Goal: Task Accomplishment & Management: Manage account settings

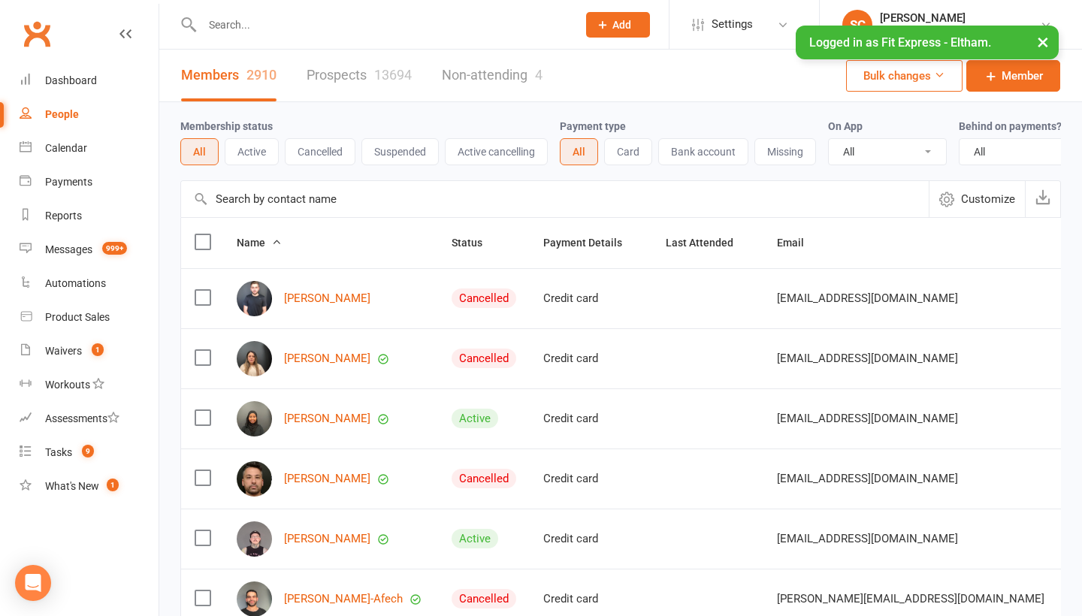
click at [219, 194] on input "text" at bounding box center [555, 199] width 748 height 36
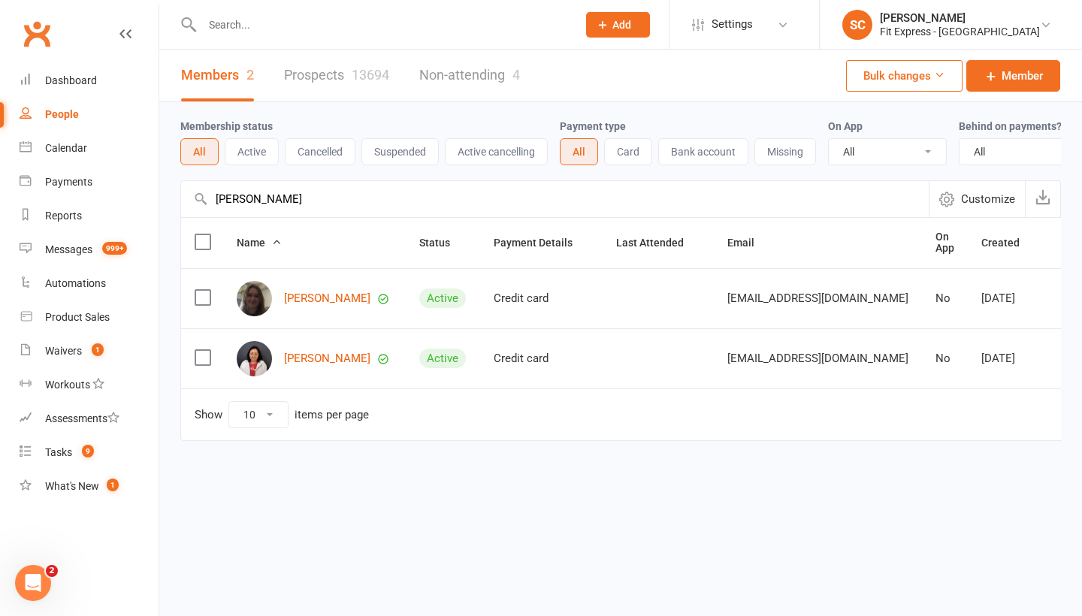
type input "lazier"
drag, startPoint x: 315, startPoint y: 254, endPoint x: 334, endPoint y: 298, distance: 48.1
click at [334, 298] on link "[PERSON_NAME]" at bounding box center [327, 298] width 86 height 13
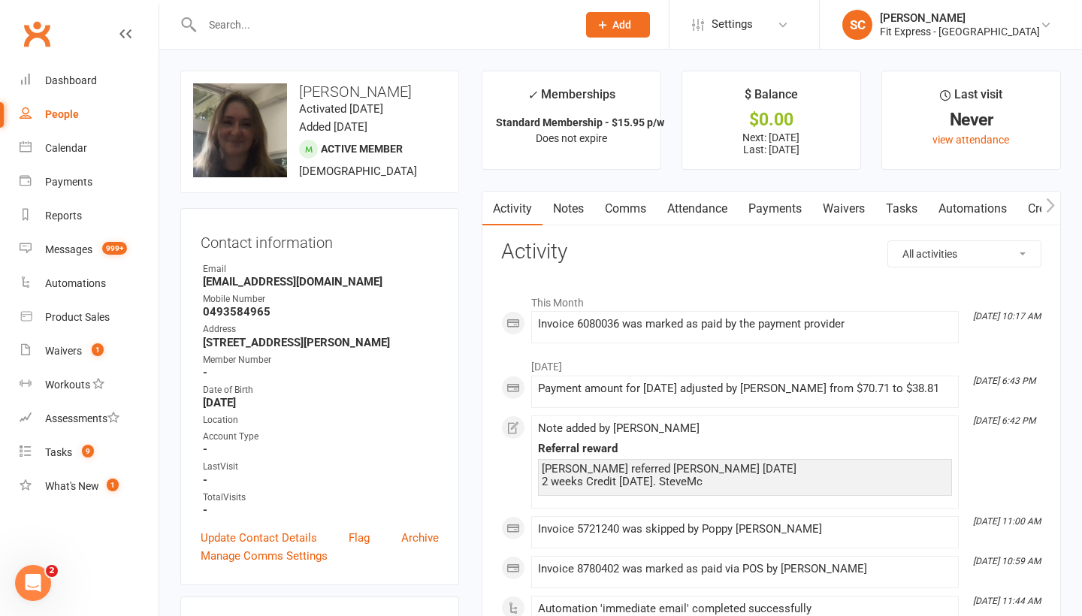
click at [796, 210] on link "Payments" at bounding box center [775, 209] width 74 height 35
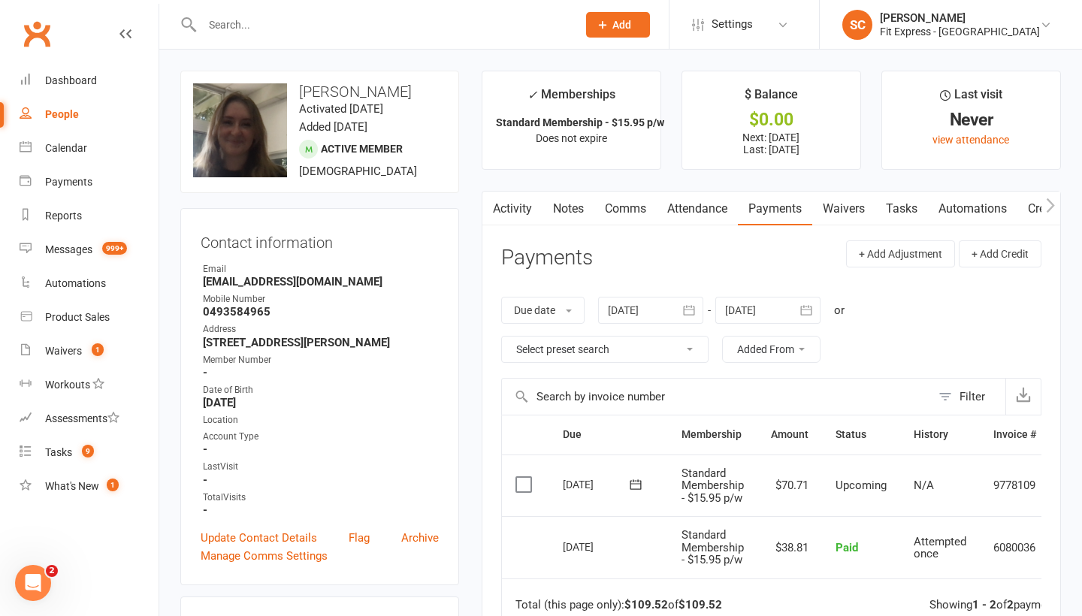
click at [70, 112] on div "People" at bounding box center [62, 114] width 34 height 12
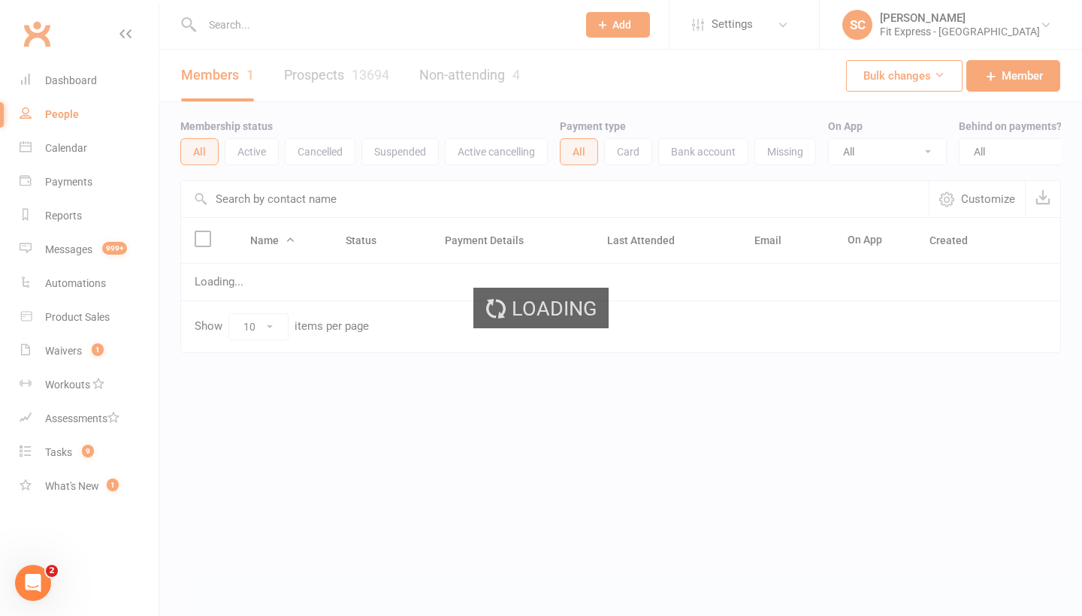
click at [251, 194] on ui-view "Prospect Member Non-attending contact Class / event Appointment Task Membership…" at bounding box center [541, 208] width 1082 height 408
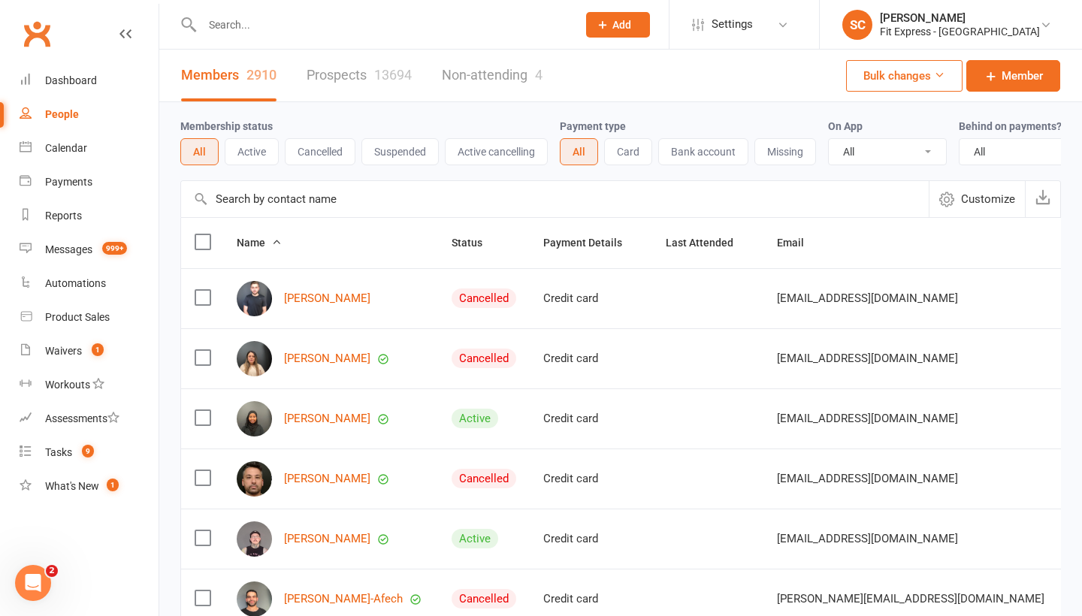
click at [251, 194] on input "text" at bounding box center [555, 199] width 748 height 36
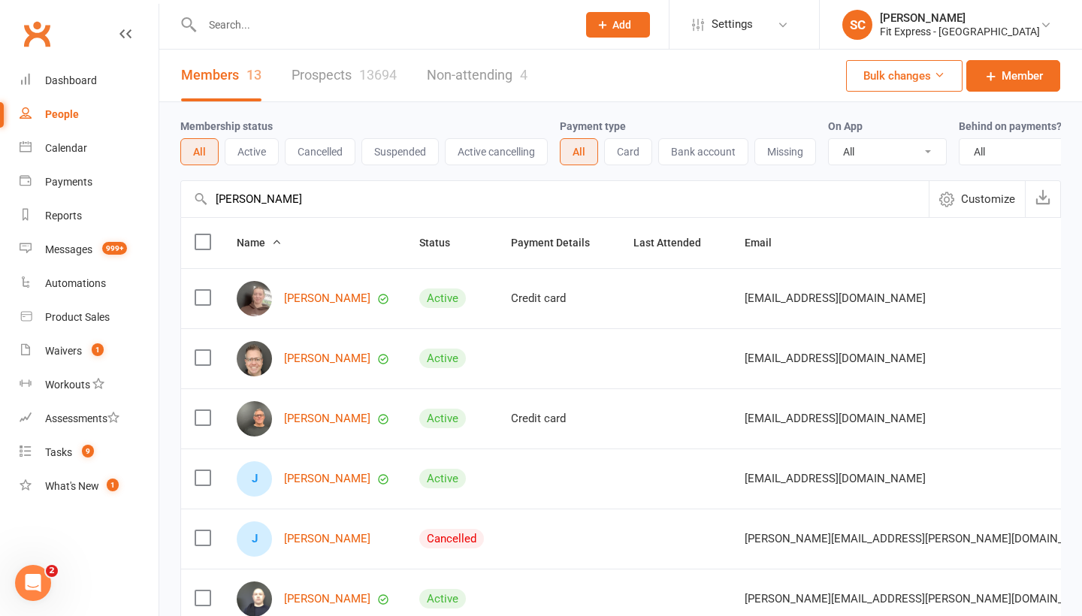
type input "Jaimie"
drag, startPoint x: 261, startPoint y: 229, endPoint x: 310, endPoint y: 298, distance: 84.5
click at [310, 298] on link "Jaimie Hildebrand" at bounding box center [327, 298] width 86 height 13
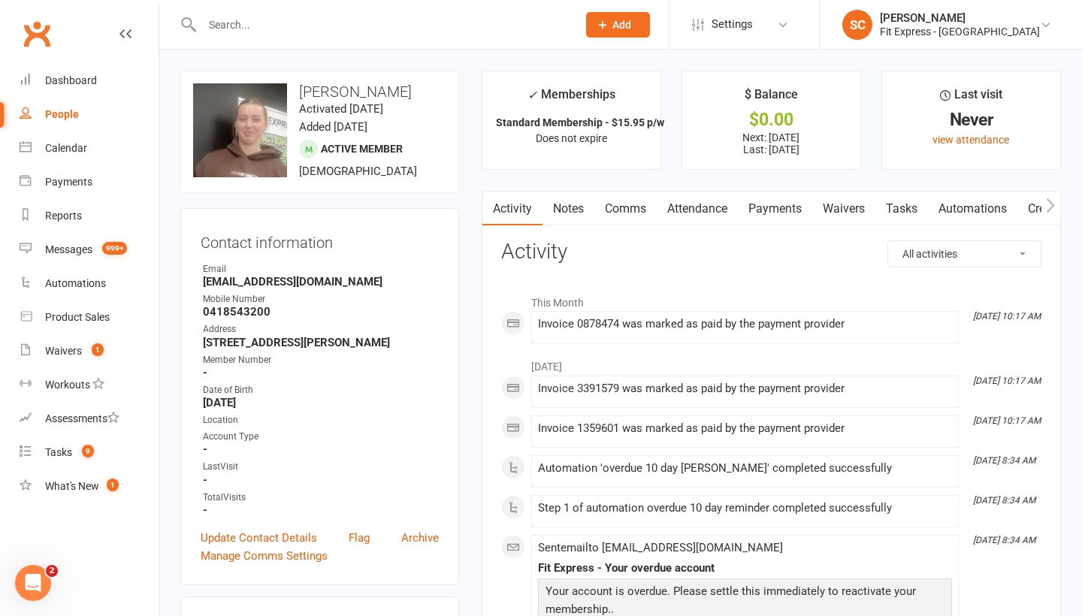
click at [787, 213] on link "Payments" at bounding box center [775, 209] width 74 height 35
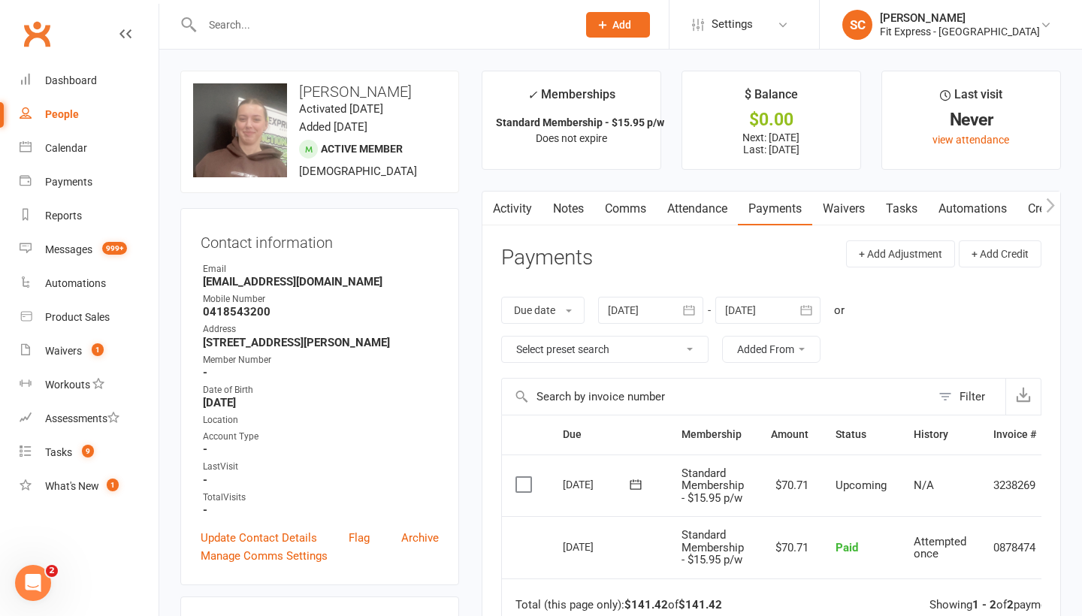
click at [833, 217] on link "Waivers" at bounding box center [843, 209] width 63 height 35
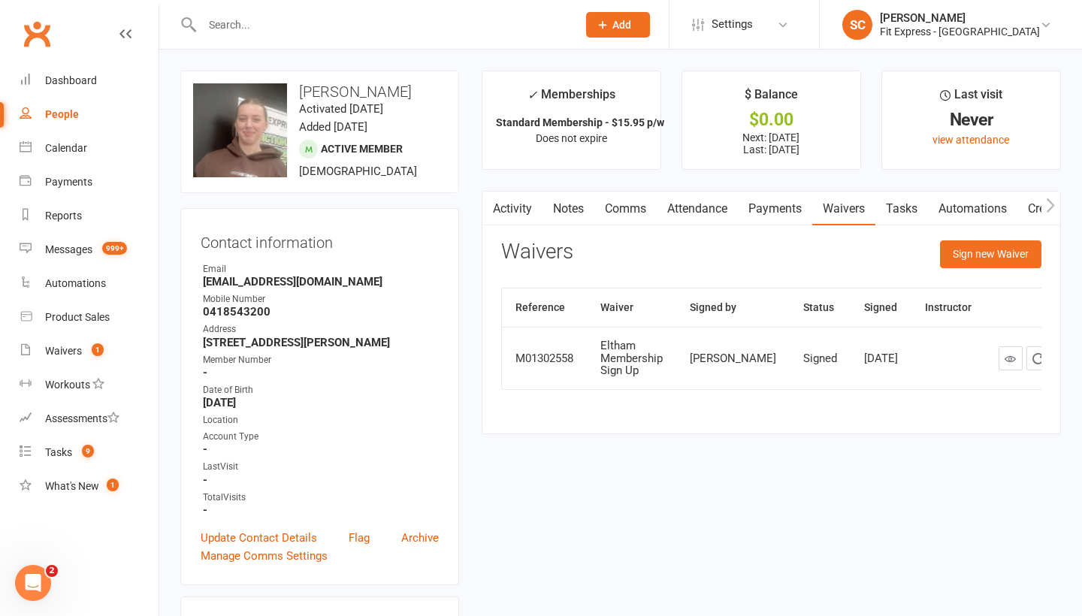
click at [779, 211] on link "Payments" at bounding box center [775, 209] width 74 height 35
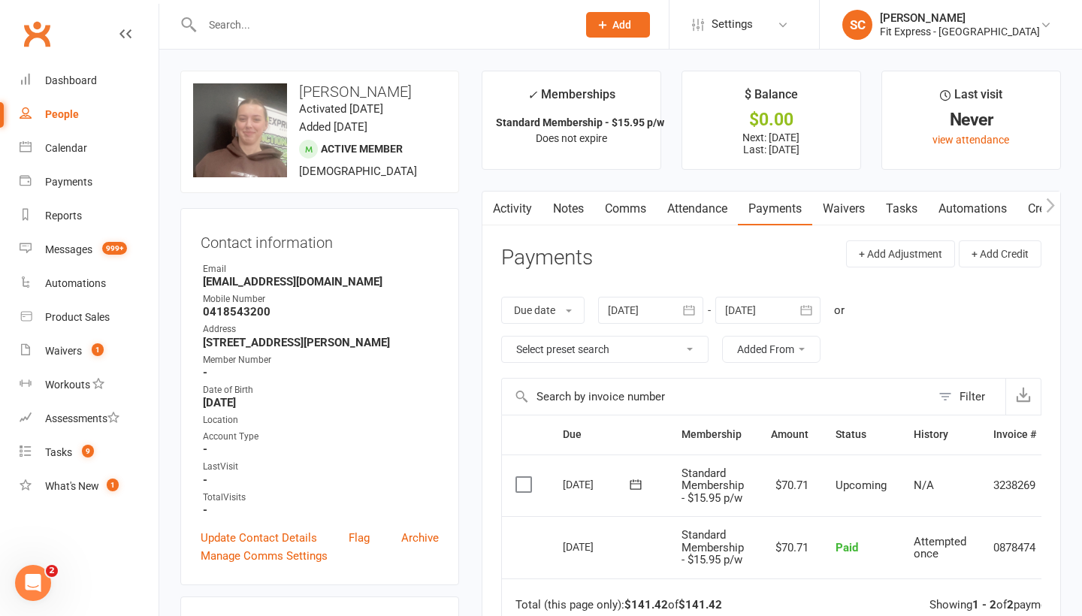
click at [845, 207] on link "Waivers" at bounding box center [843, 209] width 63 height 35
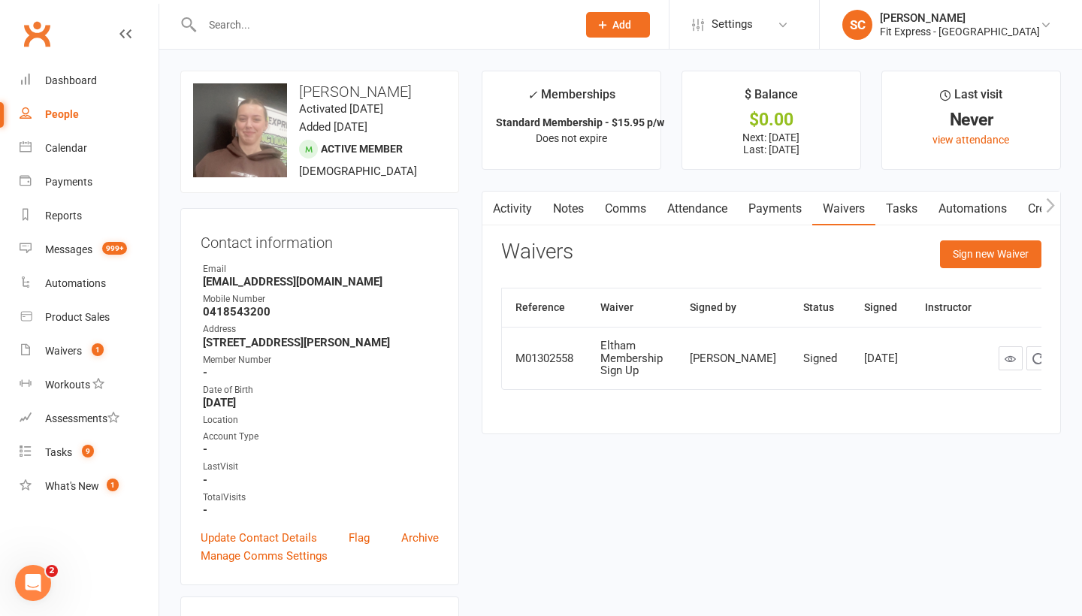
click at [70, 116] on div "People" at bounding box center [62, 114] width 34 height 12
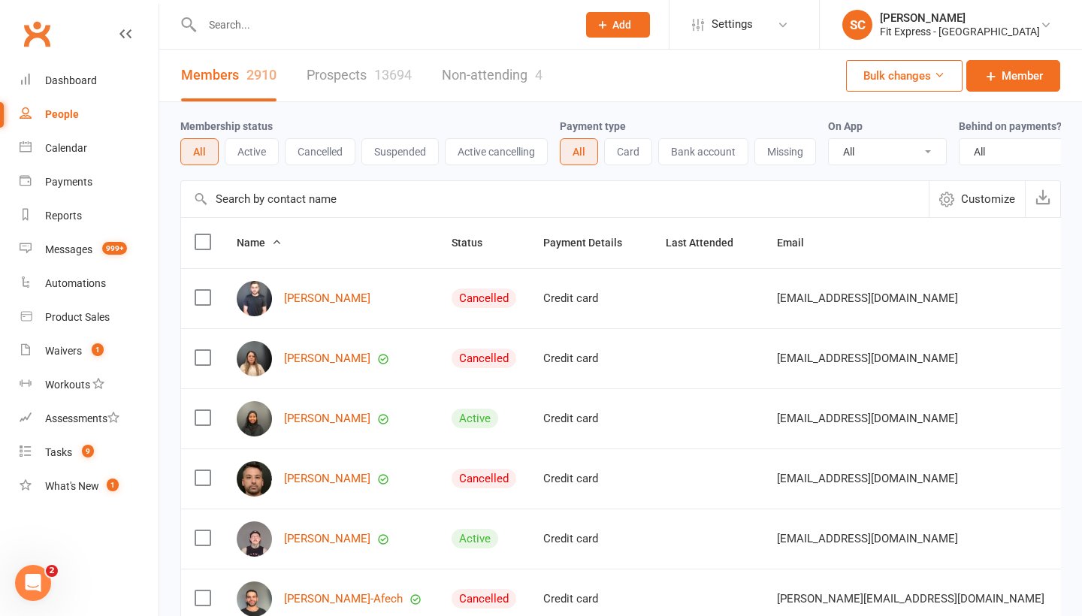
click at [258, 194] on input "text" at bounding box center [555, 199] width 748 height 36
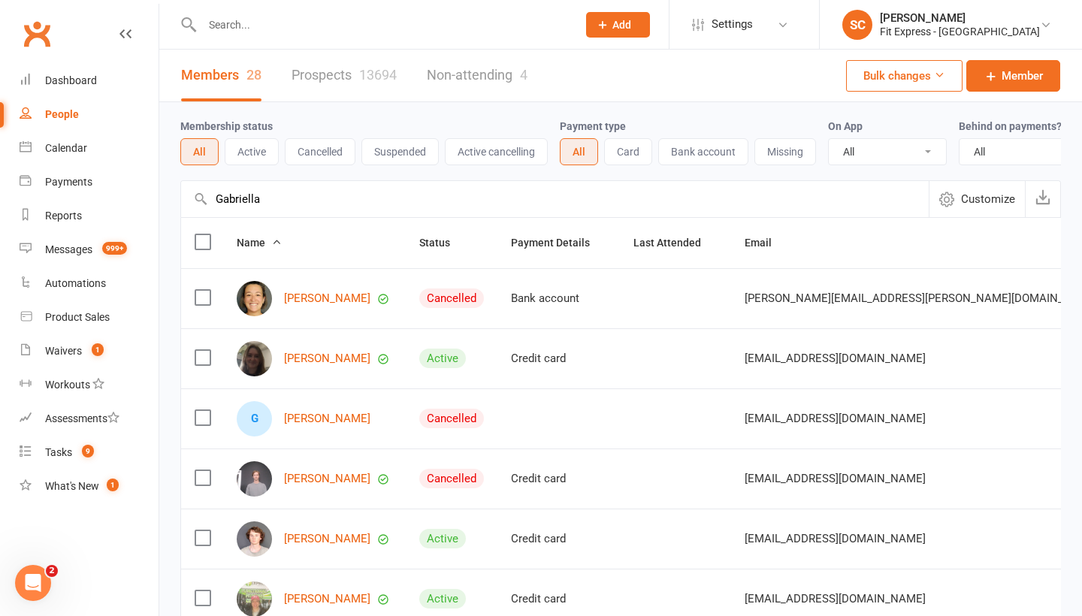
type input "Gabriella"
drag, startPoint x: 258, startPoint y: 194, endPoint x: 302, endPoint y: 352, distance: 164.4
click at [302, 352] on link "[PERSON_NAME]" at bounding box center [327, 358] width 86 height 13
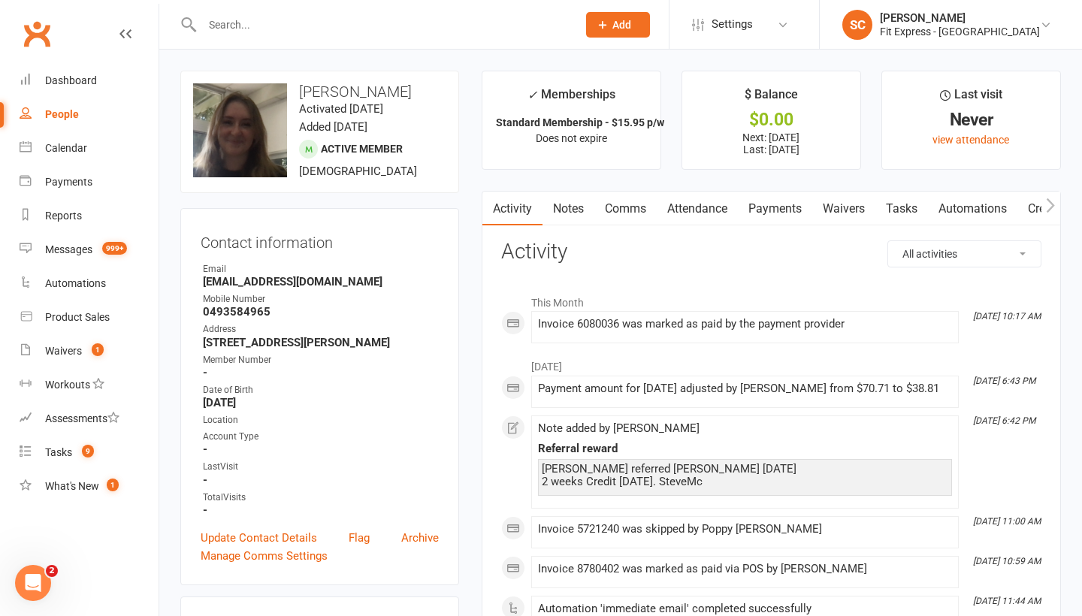
click at [835, 213] on link "Waivers" at bounding box center [843, 209] width 63 height 35
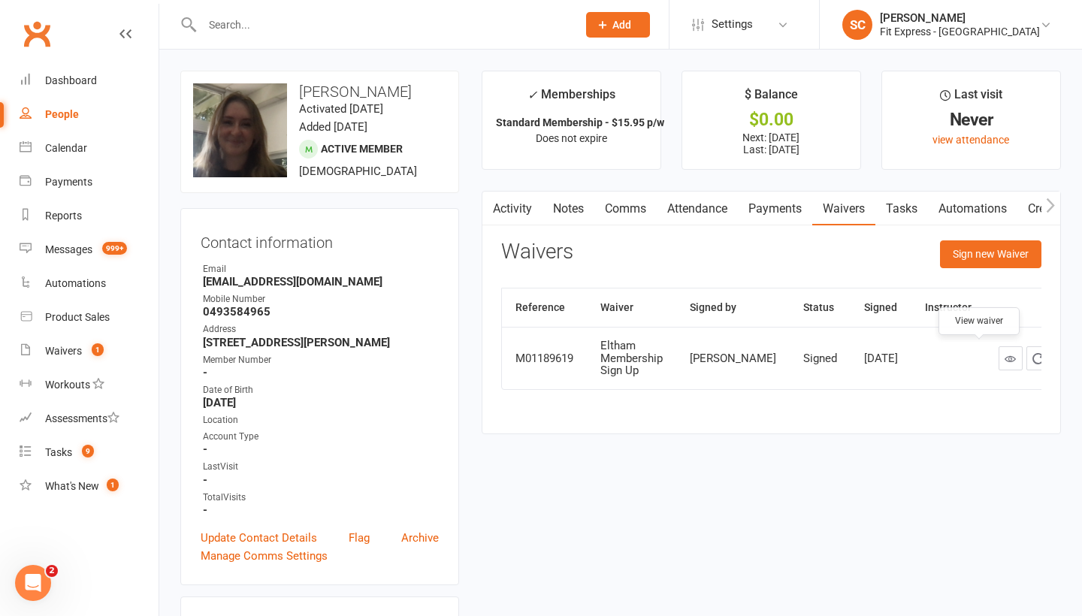
click at [1005, 356] on icon at bounding box center [1010, 358] width 11 height 11
click at [766, 207] on link "Payments" at bounding box center [775, 209] width 74 height 35
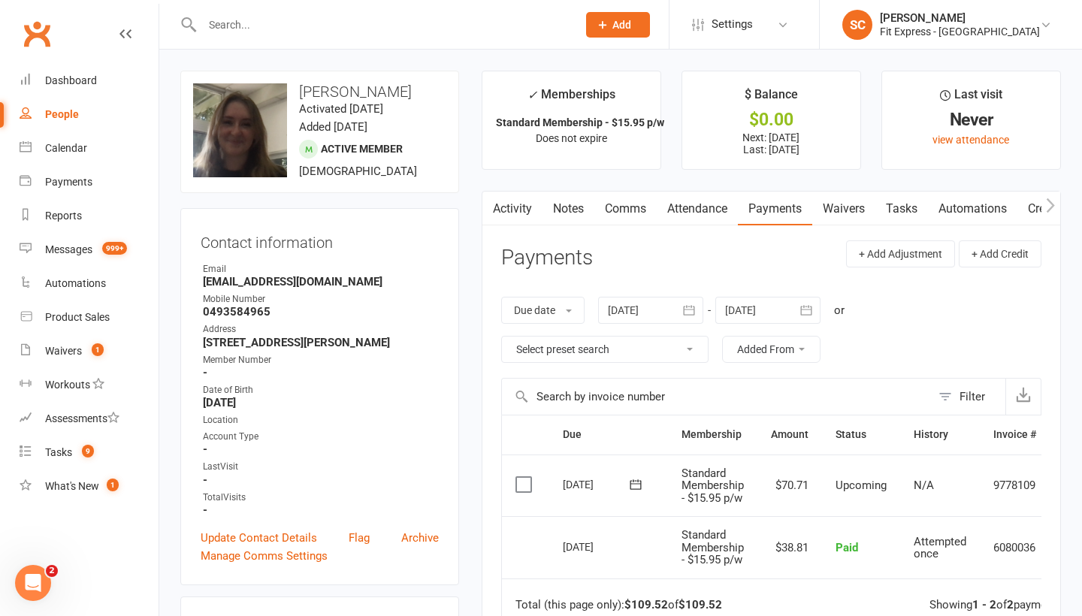
click at [851, 208] on link "Waivers" at bounding box center [843, 209] width 63 height 35
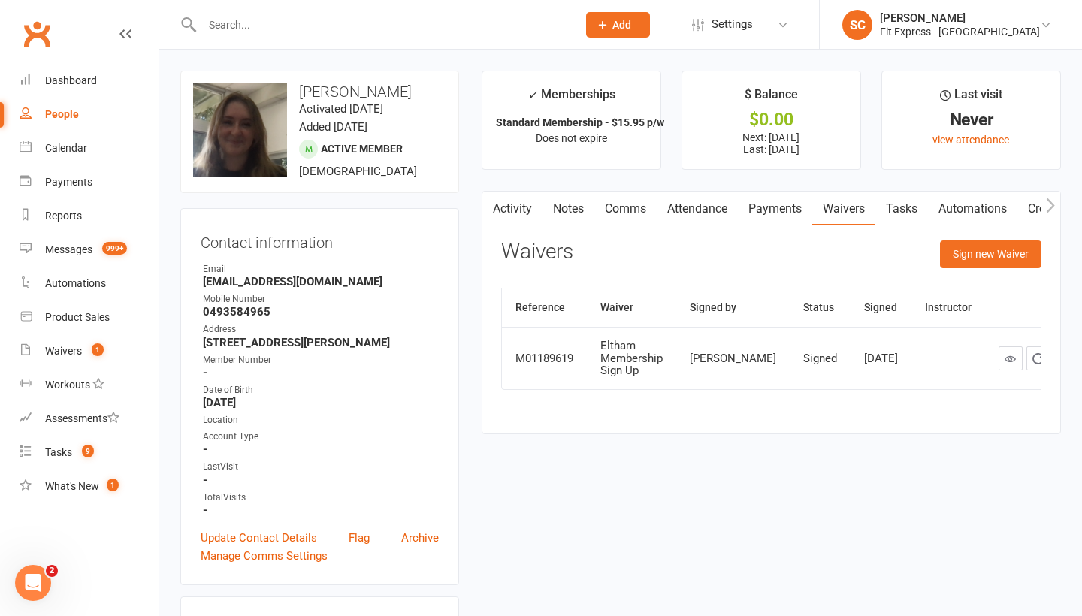
click at [772, 209] on link "Payments" at bounding box center [775, 209] width 74 height 35
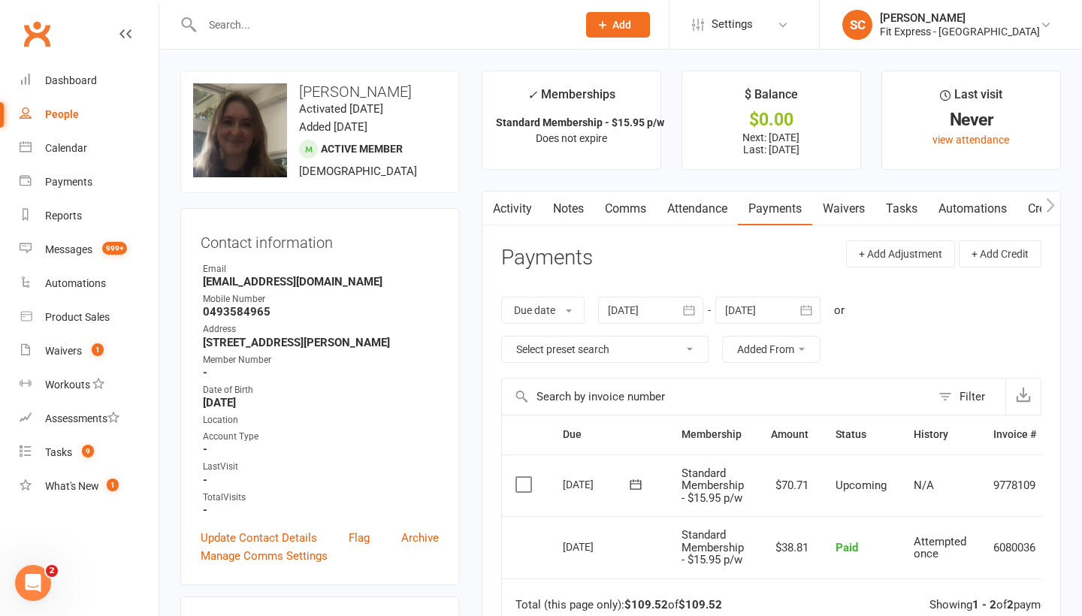
click at [573, 210] on link "Notes" at bounding box center [568, 209] width 52 height 35
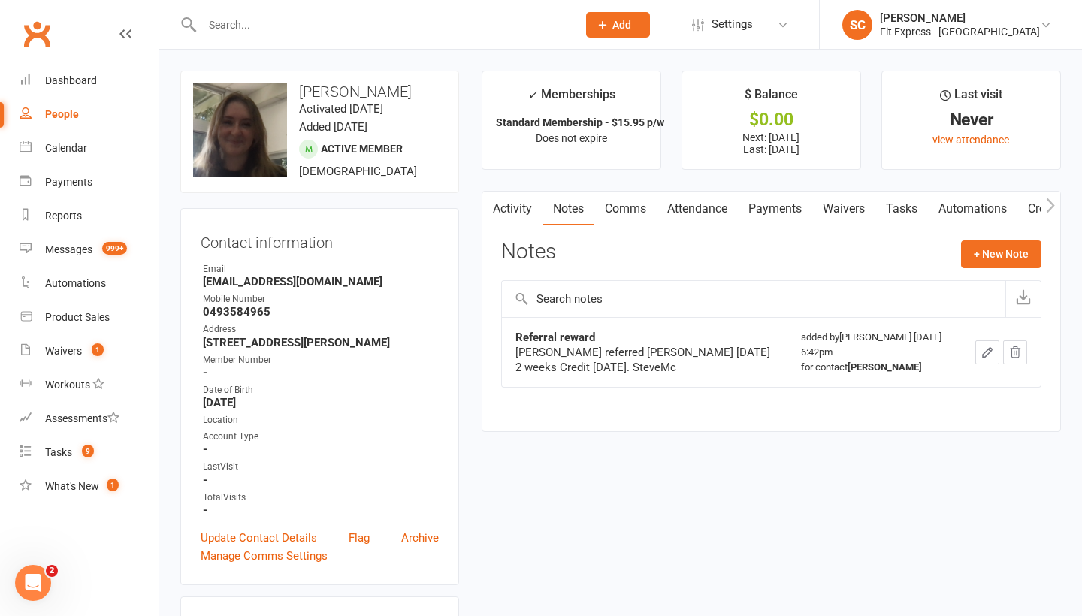
click at [772, 213] on link "Payments" at bounding box center [775, 209] width 74 height 35
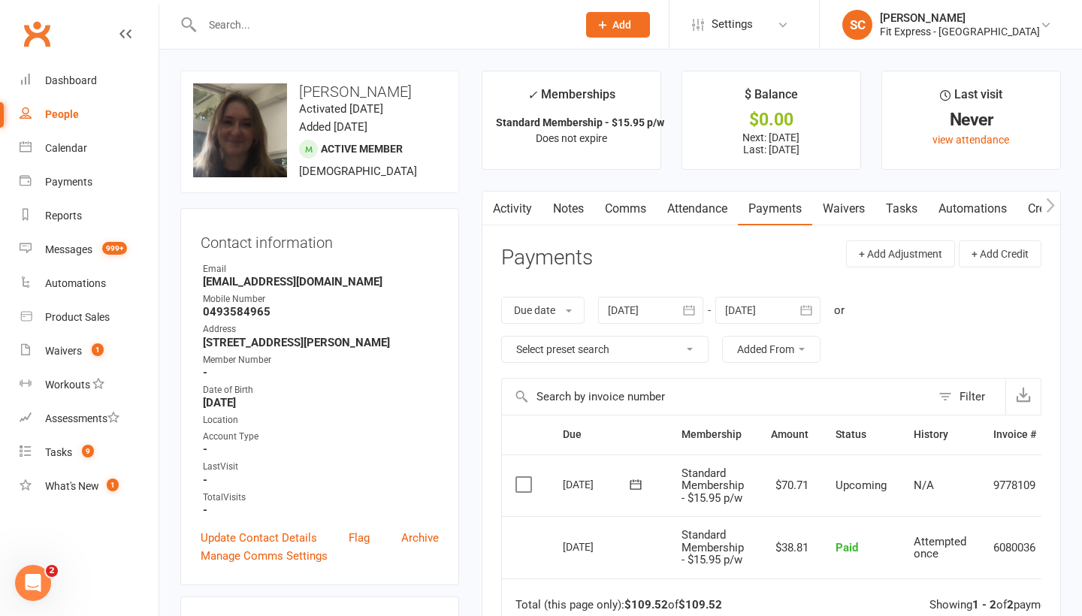
click at [850, 206] on link "Waivers" at bounding box center [843, 209] width 63 height 35
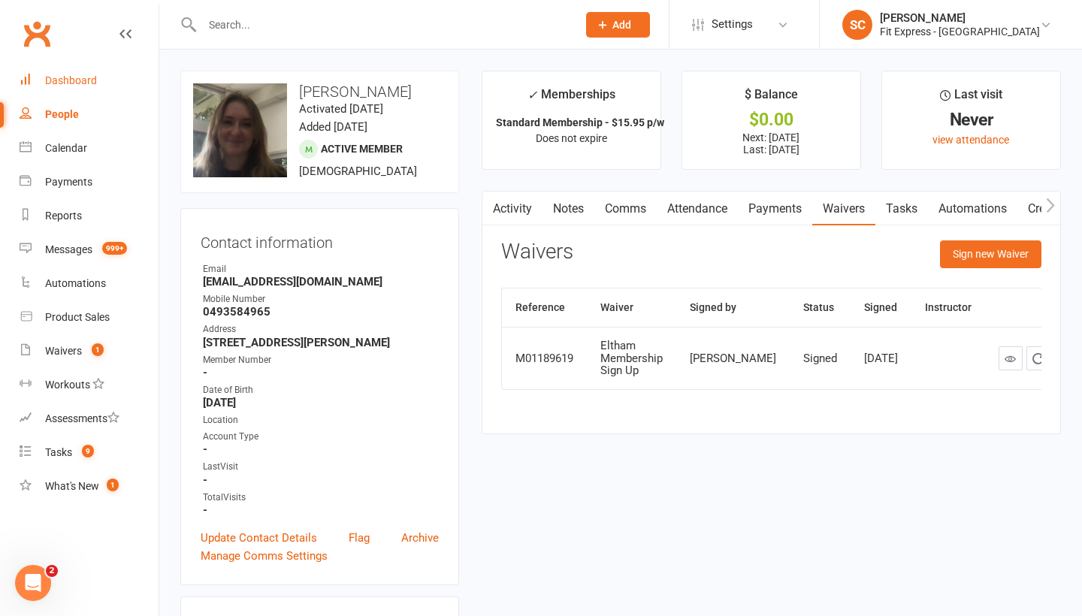
click at [67, 83] on div "Dashboard" at bounding box center [71, 80] width 52 height 12
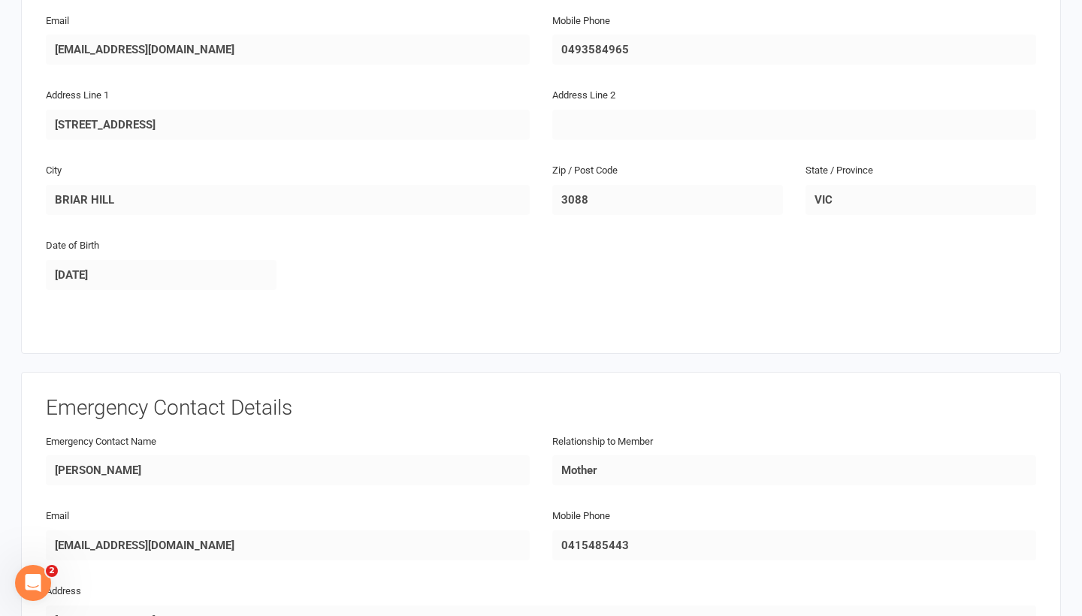
scroll to position [312, 0]
